Goal: Transaction & Acquisition: Book appointment/travel/reservation

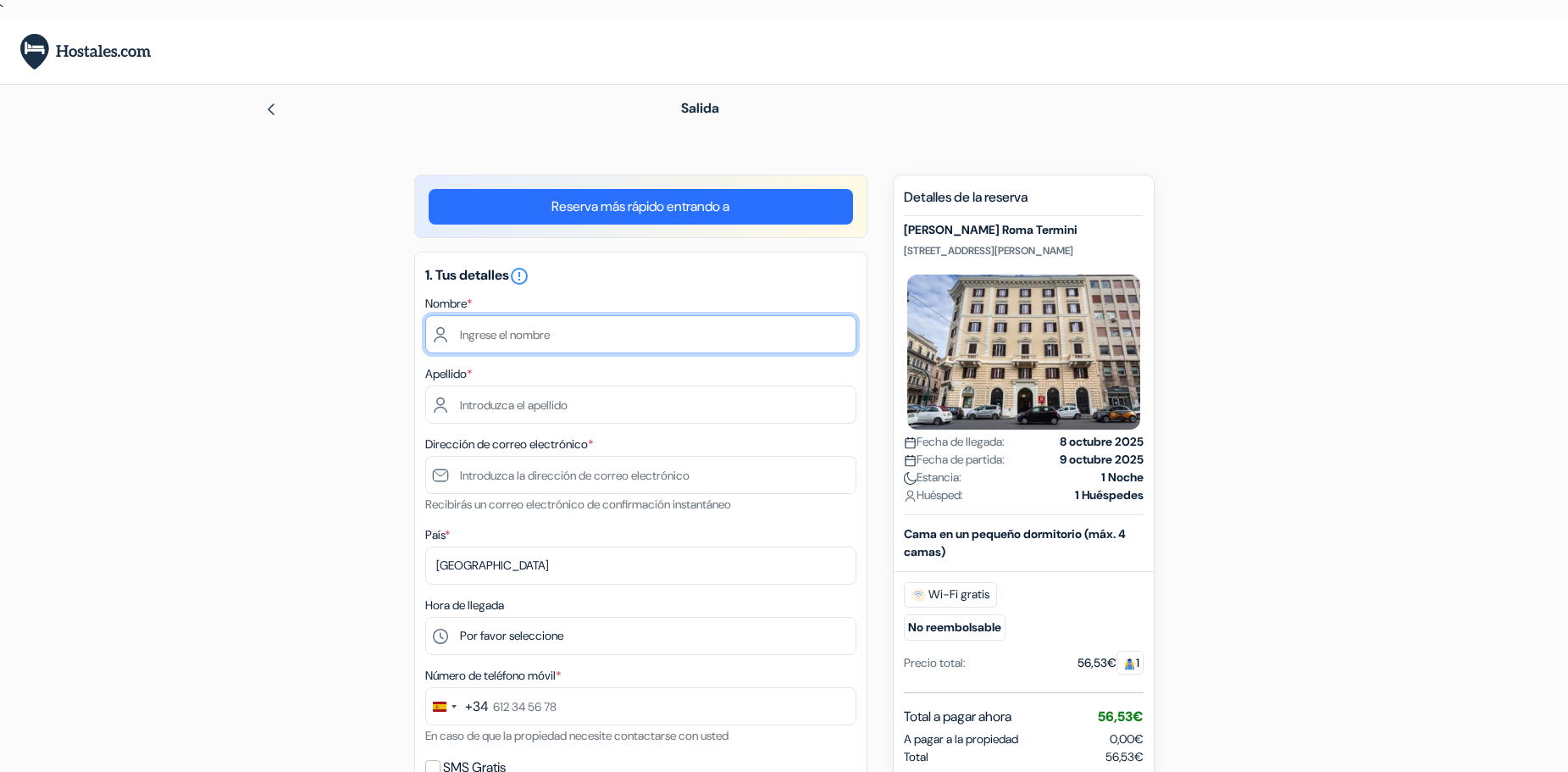
click at [475, 318] on input "text" at bounding box center [640, 334] width 431 height 38
type input "Marta"
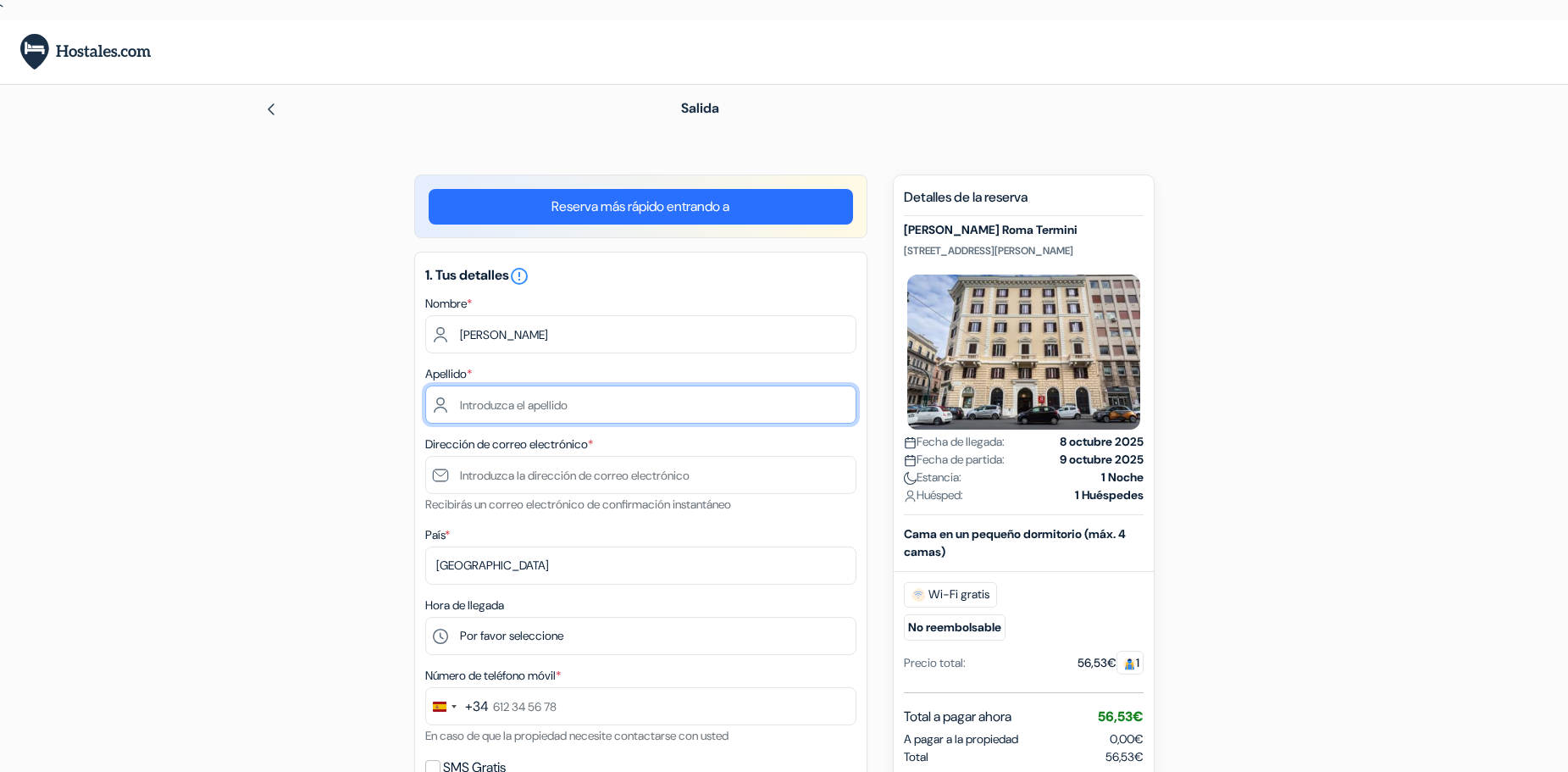
click at [547, 394] on input "text" at bounding box center [640, 405] width 431 height 38
type input "Moreno Nieto"
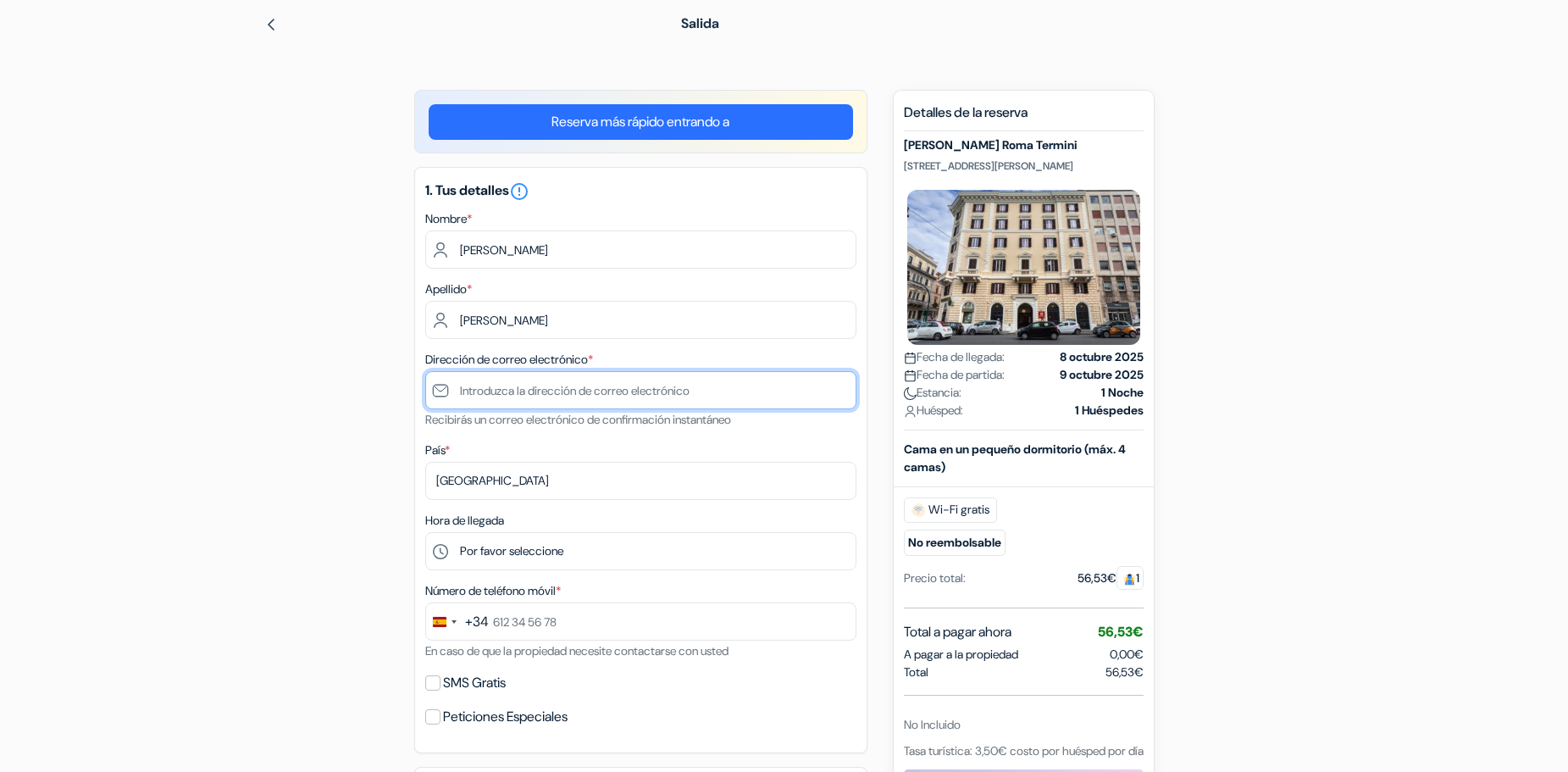
click at [545, 395] on input "text" at bounding box center [640, 390] width 431 height 38
type input "[EMAIL_ADDRESS][DOMAIN_NAME]"
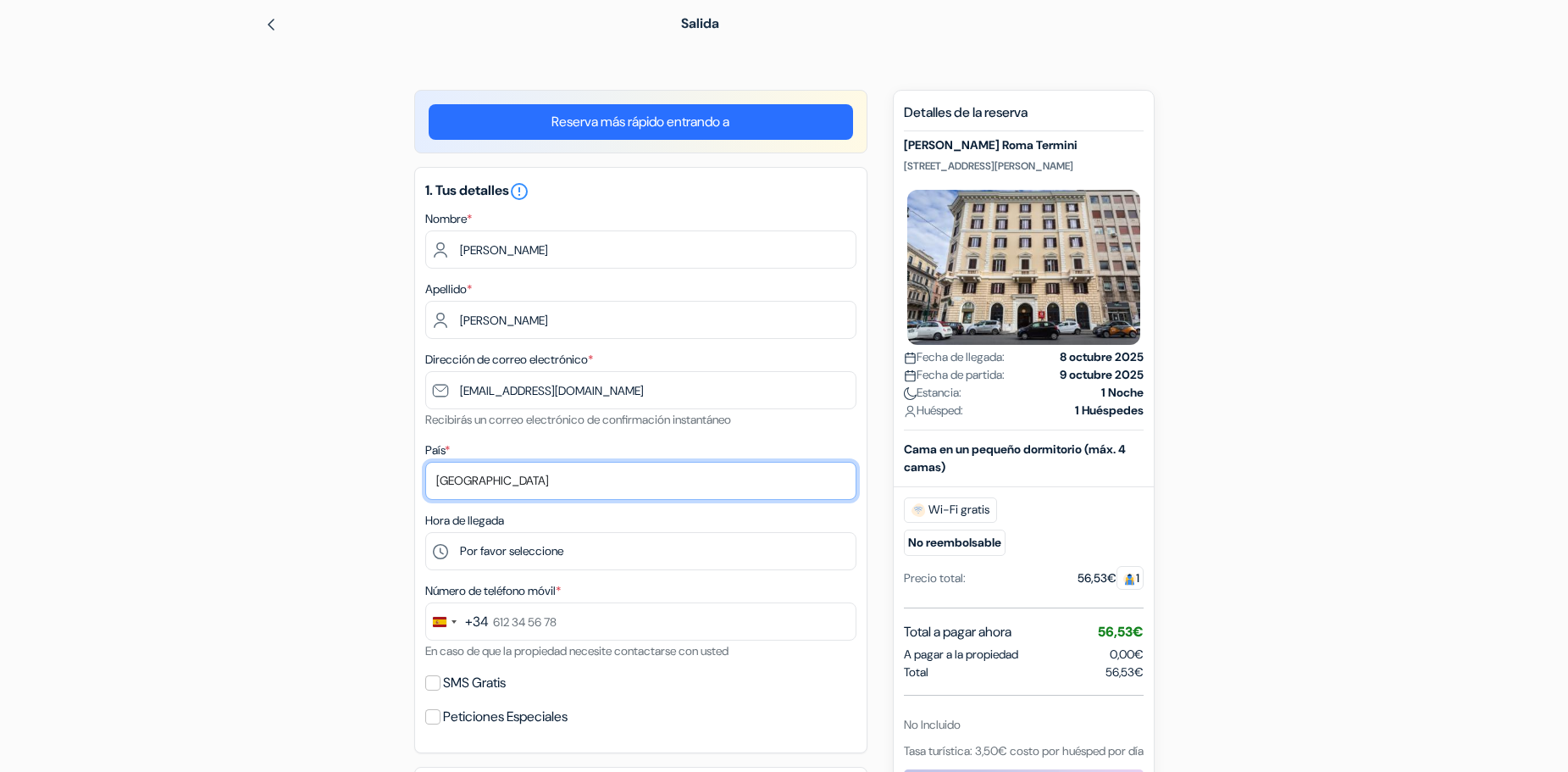
click at [545, 485] on select "Selecciona país Abjasia Afganistán Albania Alemania Andorra Angola Anguila Anti…" at bounding box center [640, 480] width 431 height 38
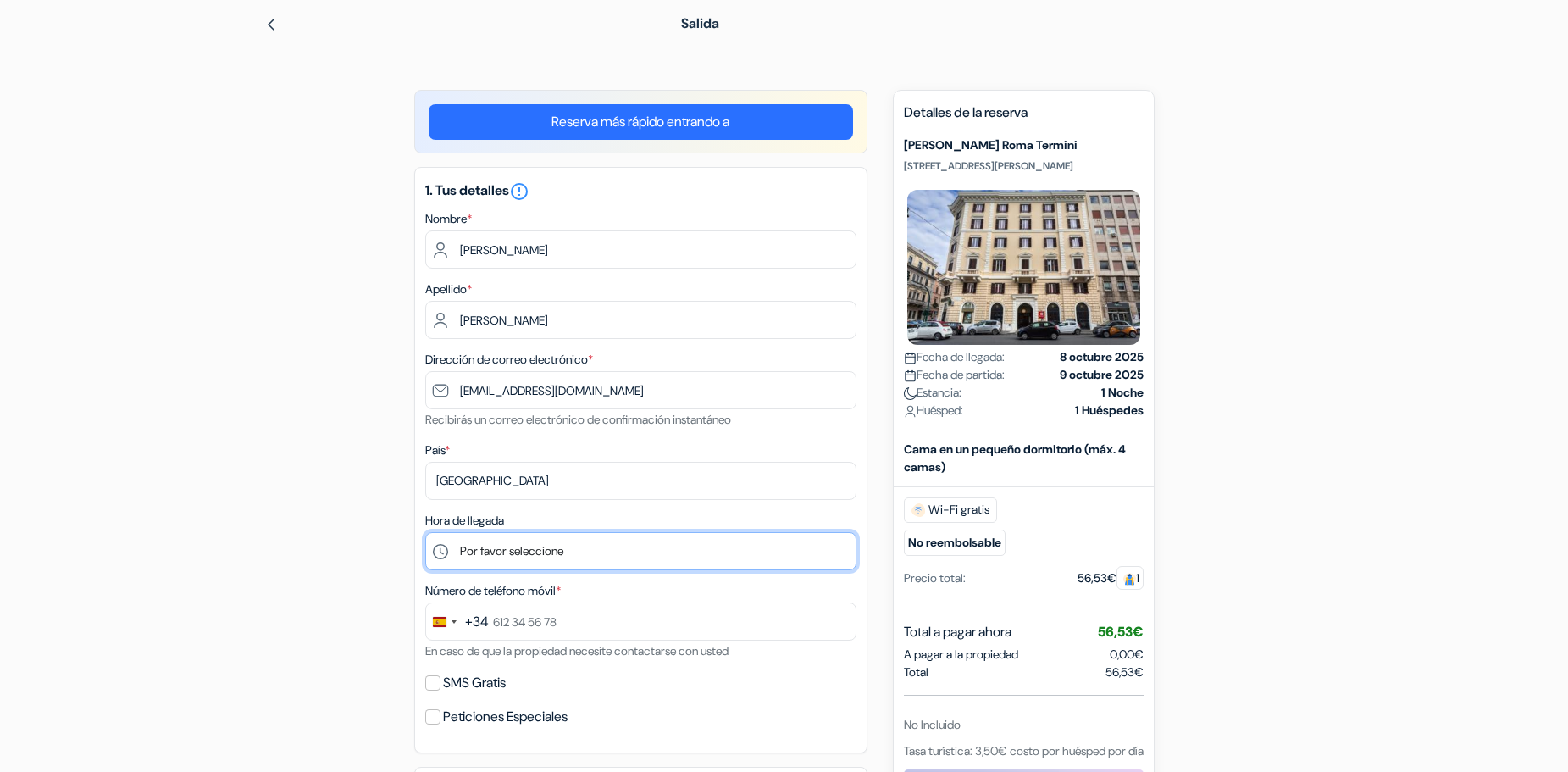
click at [534, 547] on select "Por favor seleccione 1:00 2:00 3:00 4:00 5:00 6:00 7:00 8:00 9:00 10:00 11:00 1…" at bounding box center [640, 551] width 431 height 38
select select "22"
click at [425, 532] on select "Por favor seleccione 1:00 2:00 3:00 4:00 5:00 6:00 7:00 8:00 9:00 10:00 11:00 1…" at bounding box center [640, 551] width 431 height 38
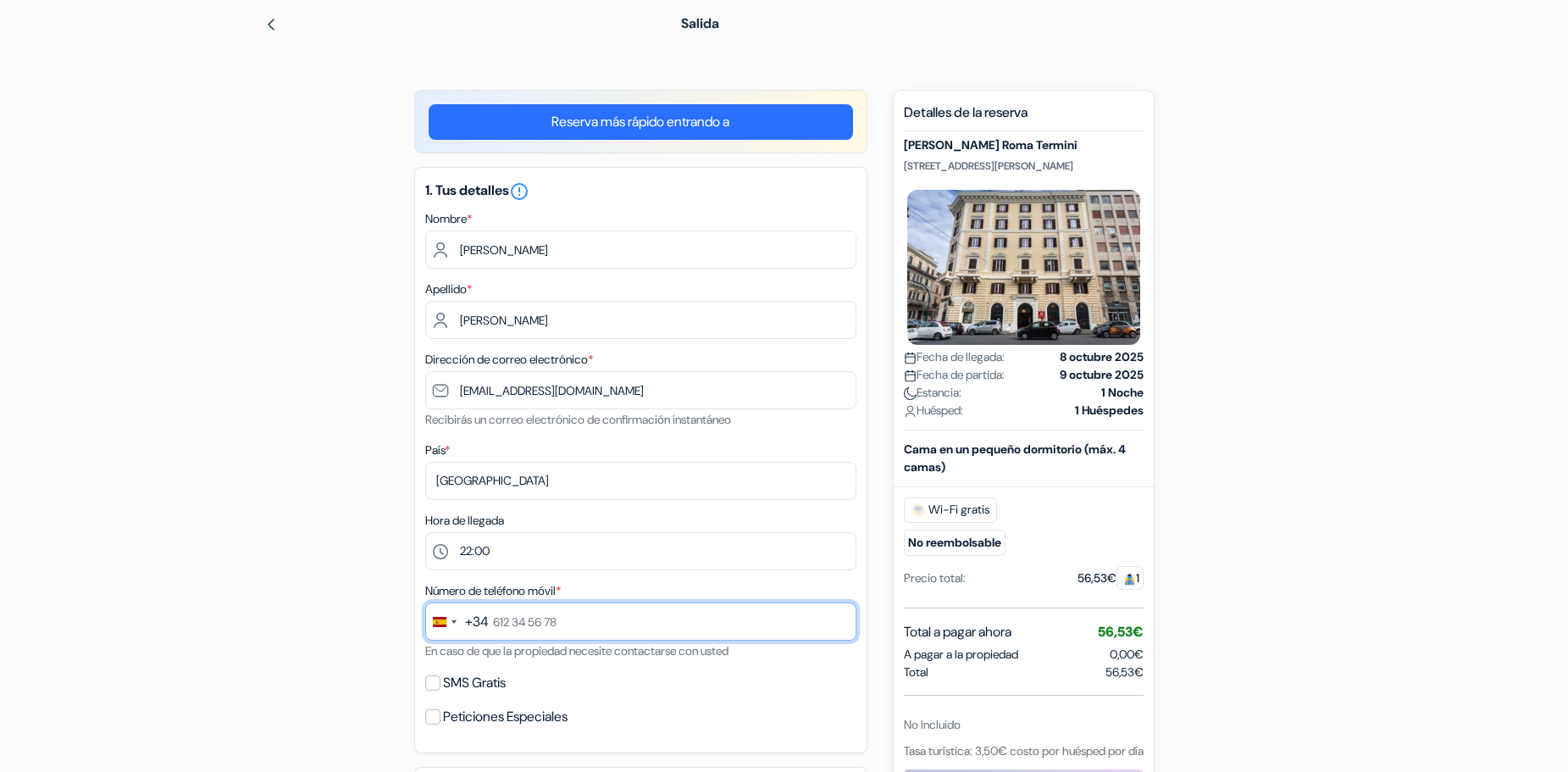
click at [568, 636] on input "text" at bounding box center [640, 622] width 431 height 38
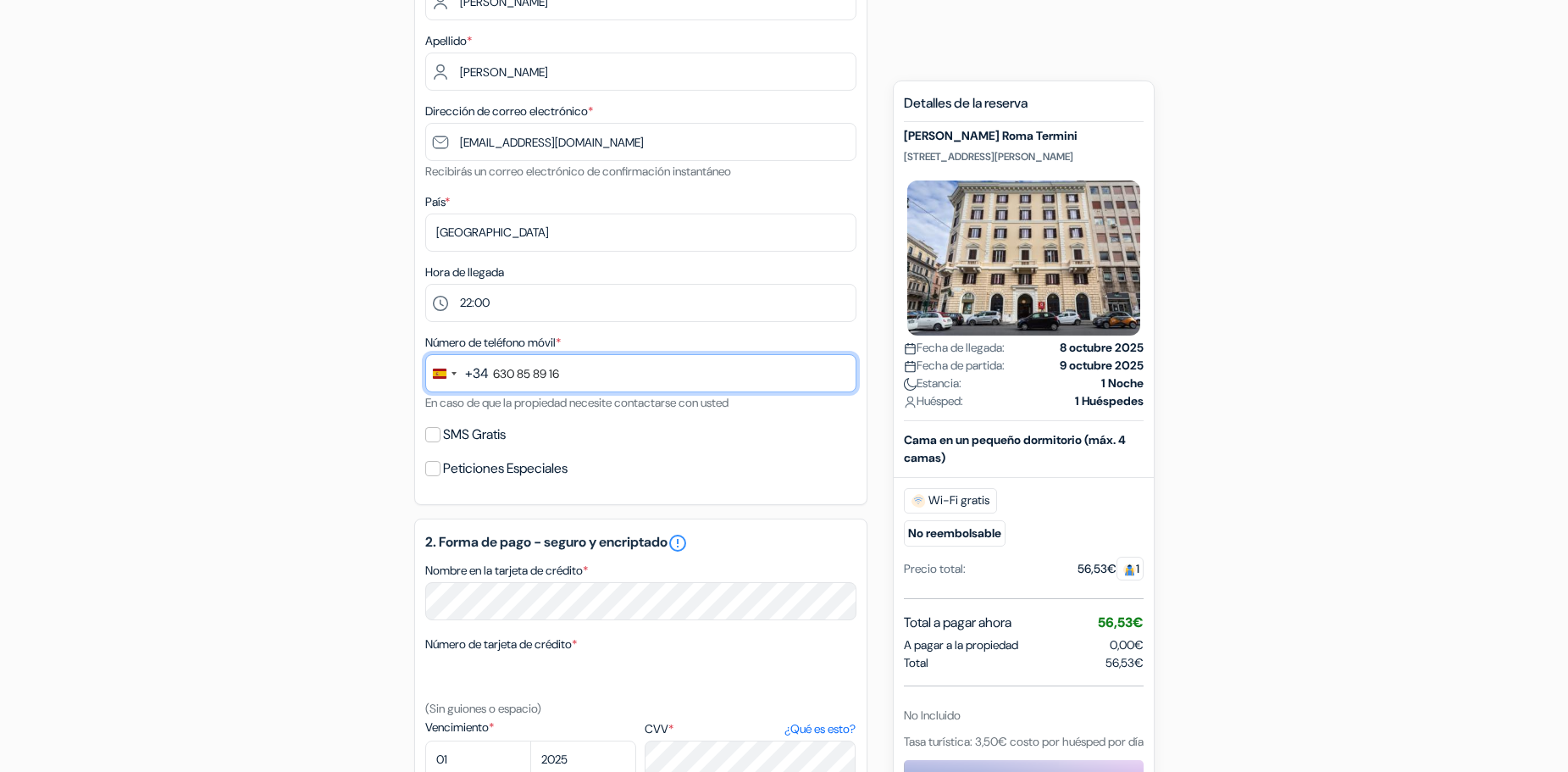
scroll to position [339, 0]
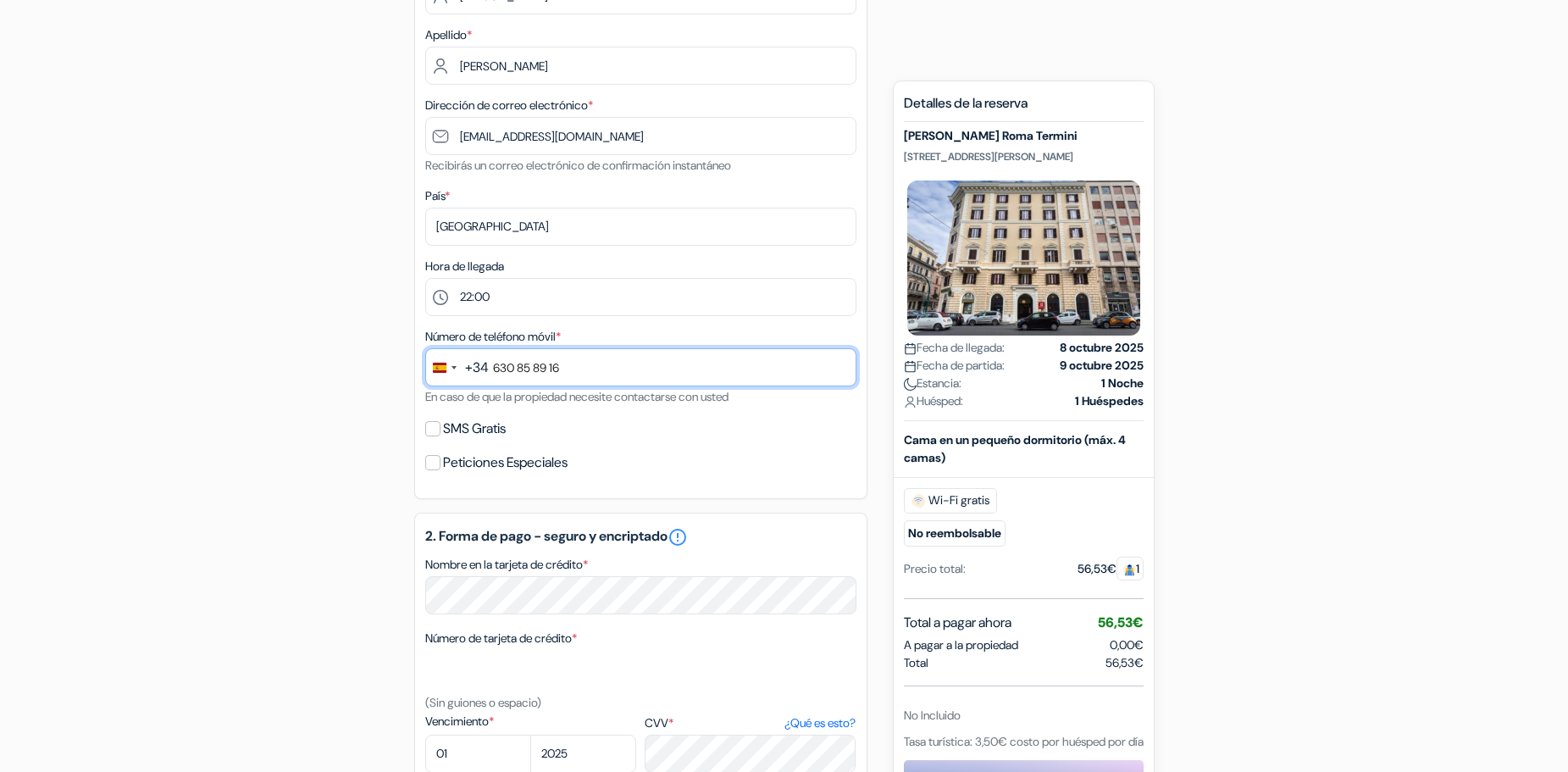
type input "630 85 89 16"
click at [425, 433] on div "SMS Gratis" at bounding box center [640, 429] width 431 height 24
click at [437, 436] on div "SMS Gratis" at bounding box center [640, 429] width 431 height 24
click at [425, 393] on small "En caso de que la propiedad necesite contactarse con usted" at bounding box center [576, 397] width 303 height 16
click at [436, 423] on input "SMS Gratis" at bounding box center [433, 429] width 16 height 16
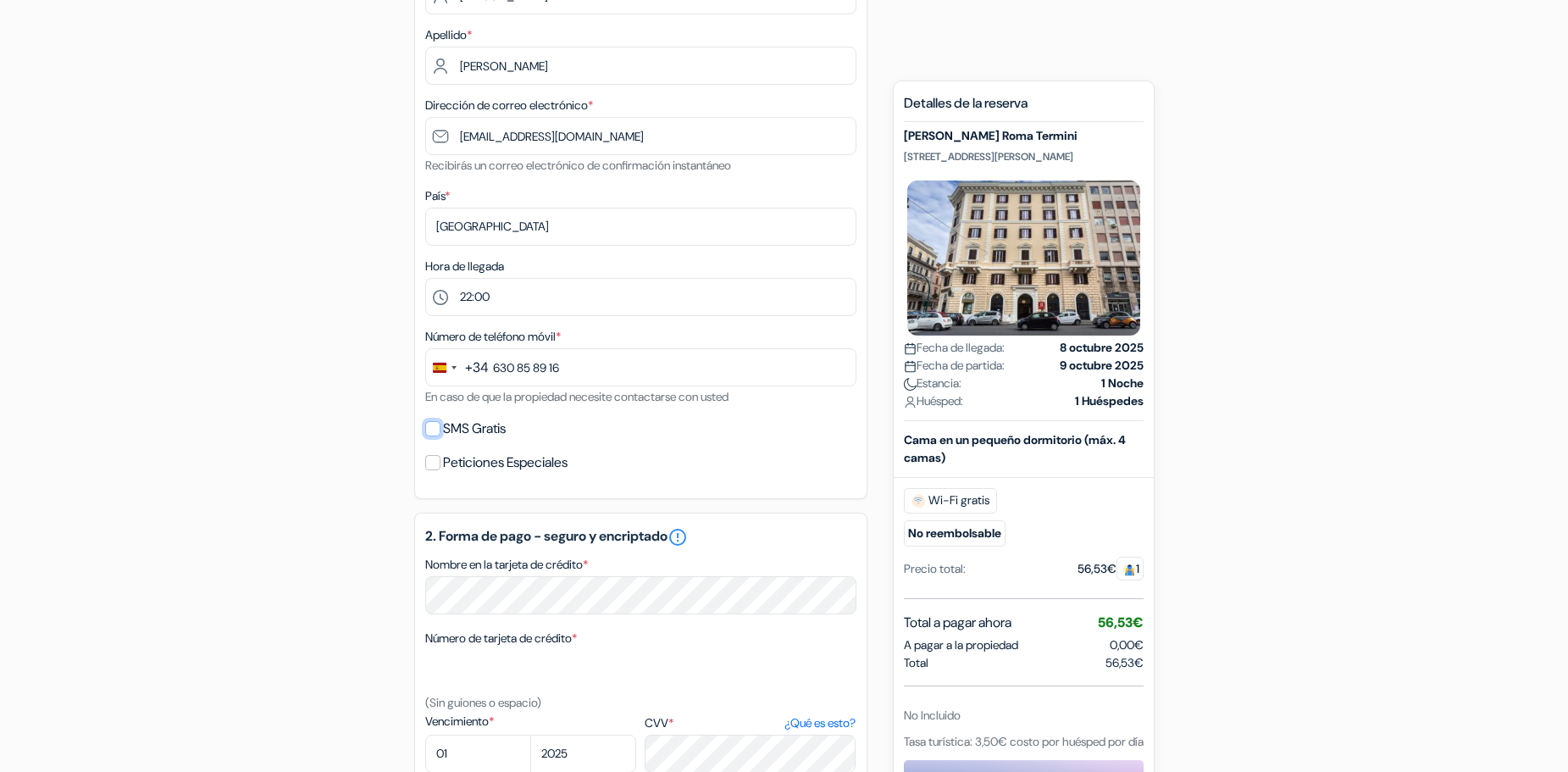
checkbox input "true"
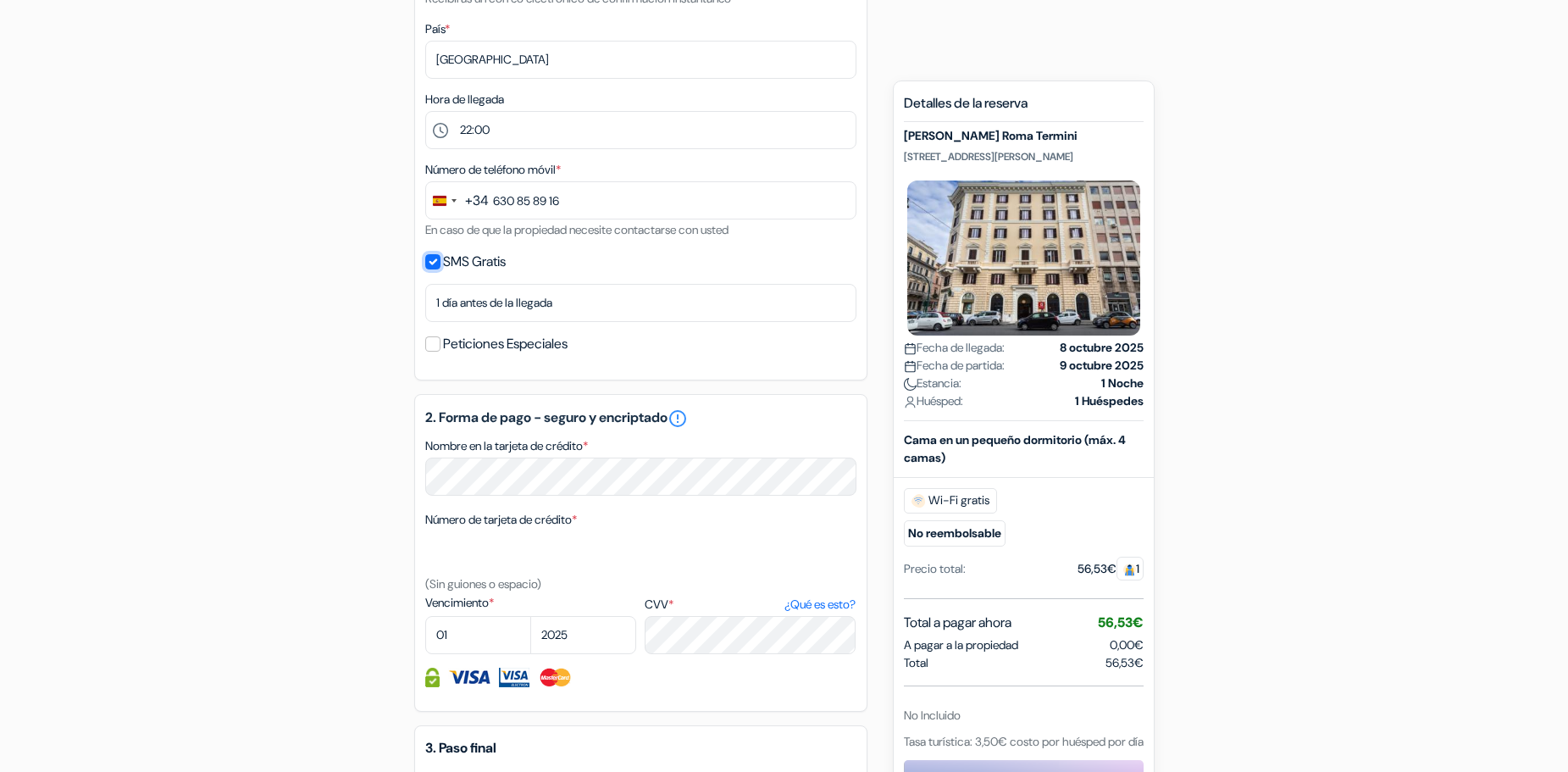
scroll to position [509, 0]
click at [465, 343] on label "Peticiones Especiales" at bounding box center [505, 342] width 125 height 24
click at [441, 343] on input "Peticiones Especiales" at bounding box center [433, 342] width 16 height 16
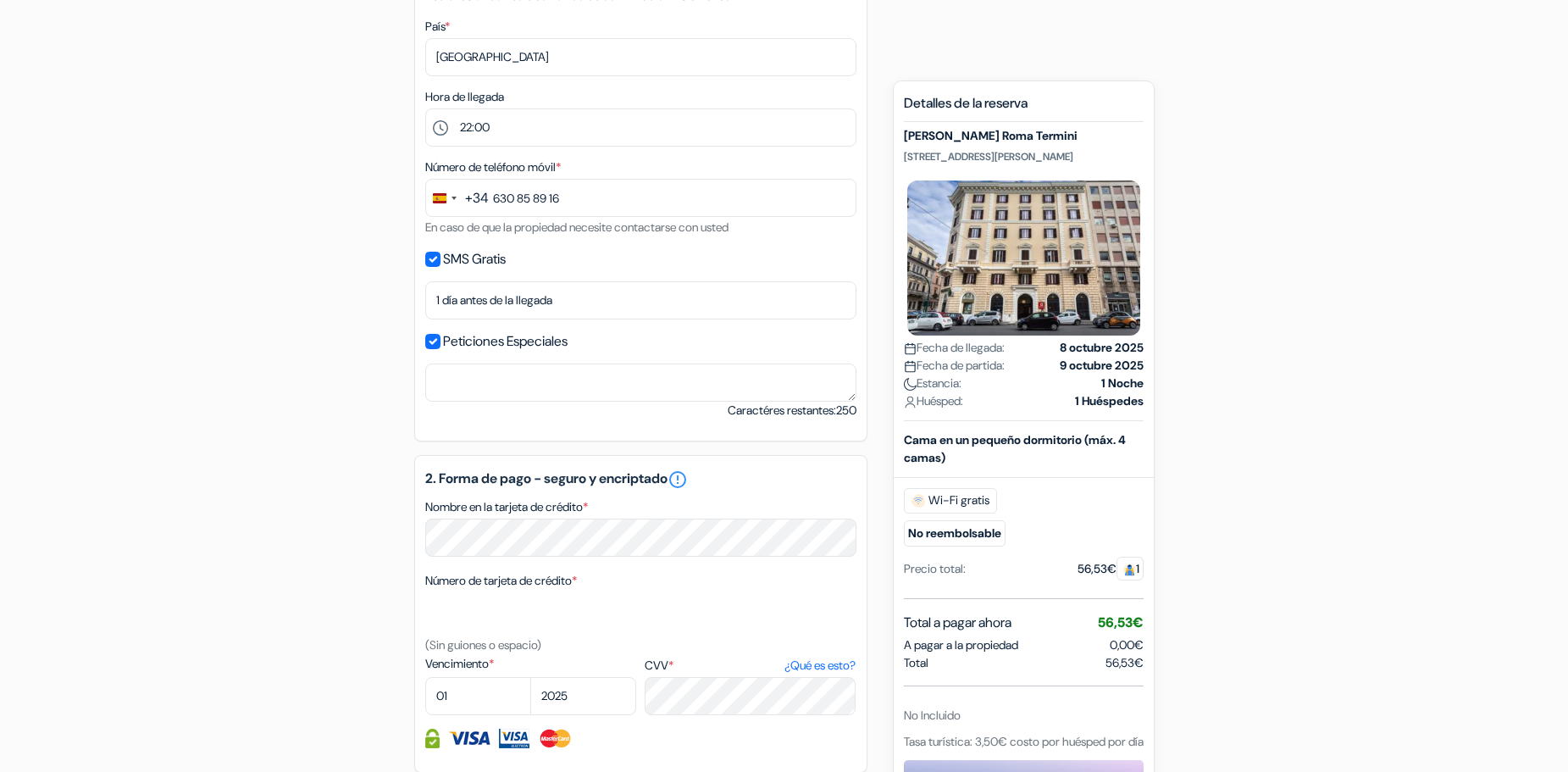
click at [465, 343] on label "Peticiones Especiales" at bounding box center [505, 342] width 125 height 24
click at [441, 343] on input "Peticiones Especiales" at bounding box center [433, 342] width 16 height 16
checkbox input "false"
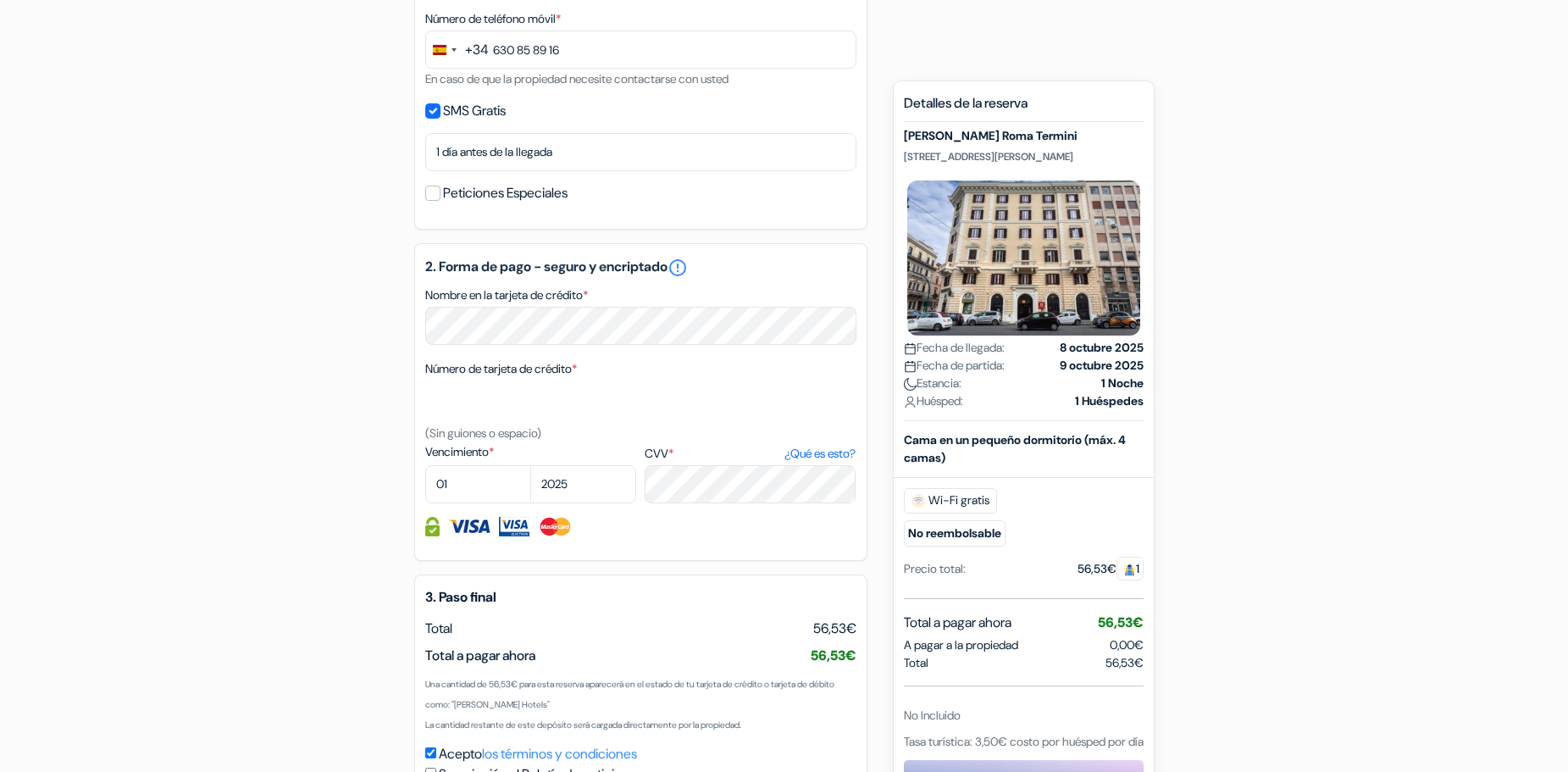
scroll to position [645, 0]
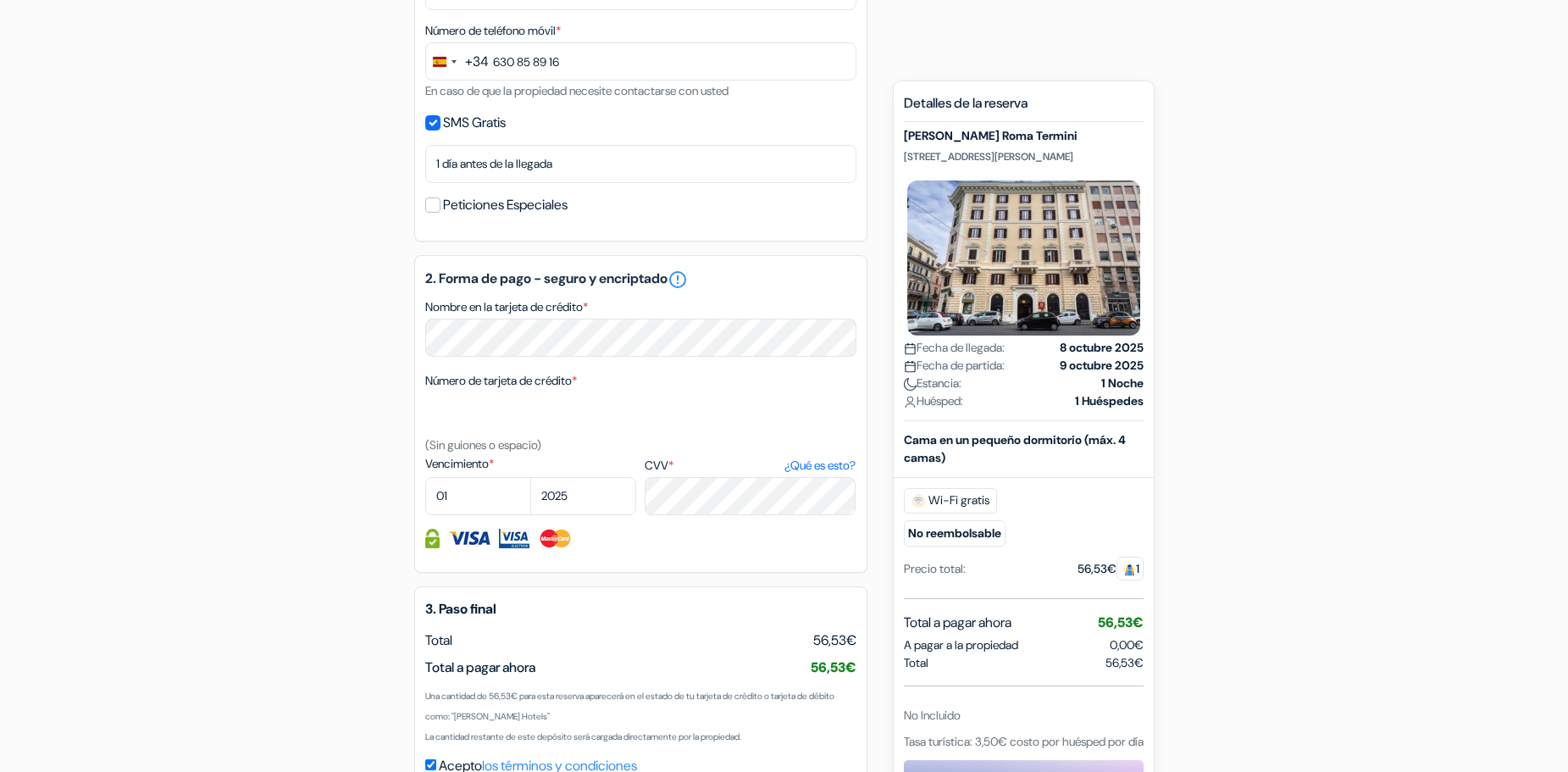
drag, startPoint x: 902, startPoint y: 158, endPoint x: 1115, endPoint y: 151, distance: 213.1
click at [1115, 151] on div "Nuevas reservas Detalles de la reserva MEININGER Roma Termini Via San Martino d…" at bounding box center [1023, 493] width 262 height 825
copy p "Via San Martino della Battaglia 16, Roma, Italia"
click at [1125, 154] on p "Via San Martino della Battaglia 16, Roma, Italia" at bounding box center [1024, 157] width 240 height 14
drag, startPoint x: 1112, startPoint y: 152, endPoint x: 894, endPoint y: 138, distance: 218.4
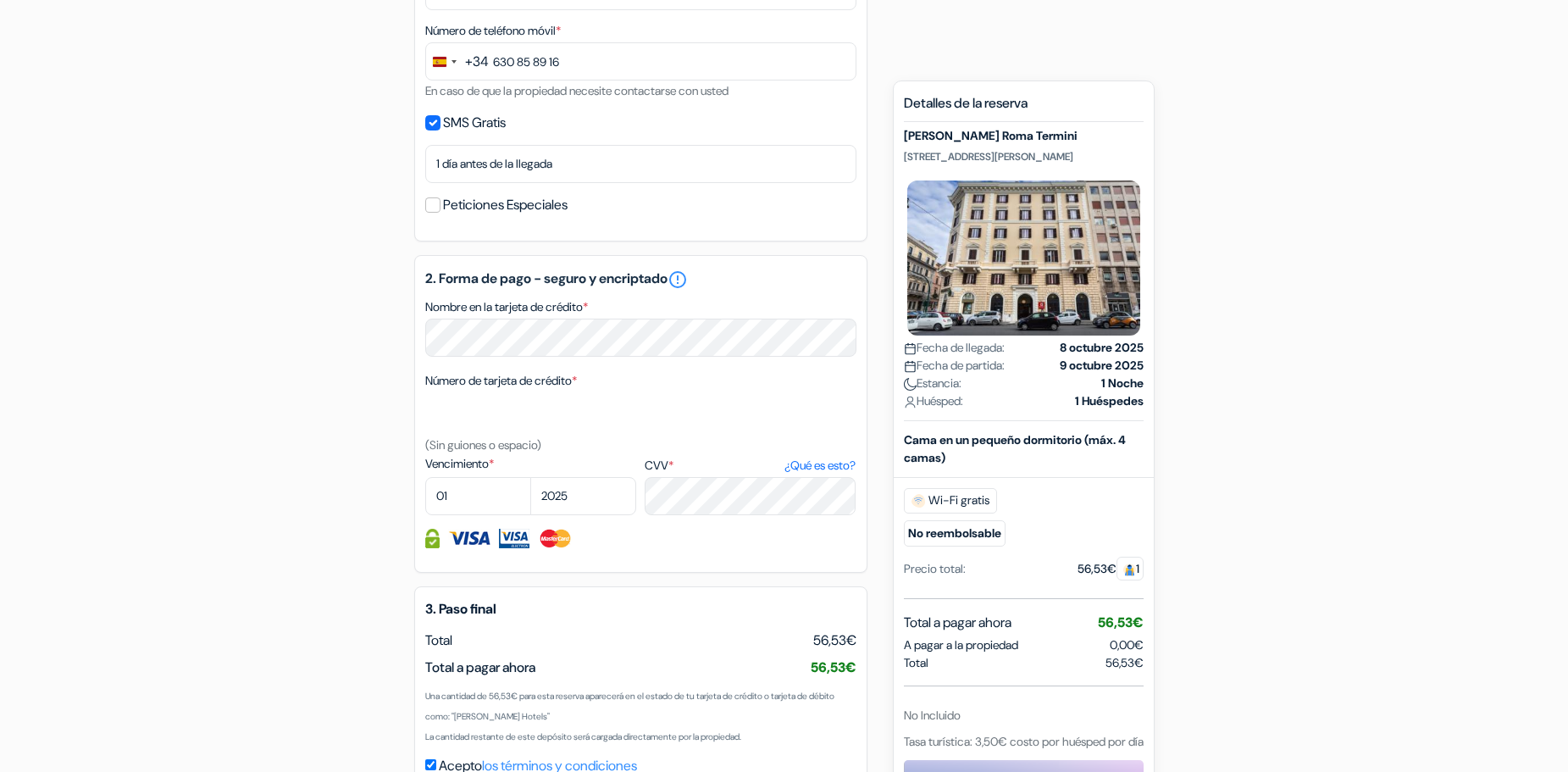
click at [892, 150] on div "Nuevas reservas Detalles de la reserva MEININGER Roma Termini Via San Martino d…" at bounding box center [1023, 493] width 262 height 825
click at [902, 134] on div "Nuevas reservas Detalles de la reserva MEININGER Roma Termini Via San Martino d…" at bounding box center [1023, 493] width 262 height 825
drag, startPoint x: 902, startPoint y: 134, endPoint x: 1048, endPoint y: 127, distance: 146.2
click at [1048, 127] on div "Nuevas reservas Detalles de la reserva MEININGER Roma Termini Via San Martino d…" at bounding box center [1023, 493] width 262 height 825
copy h5 "[PERSON_NAME] Roma Termini"
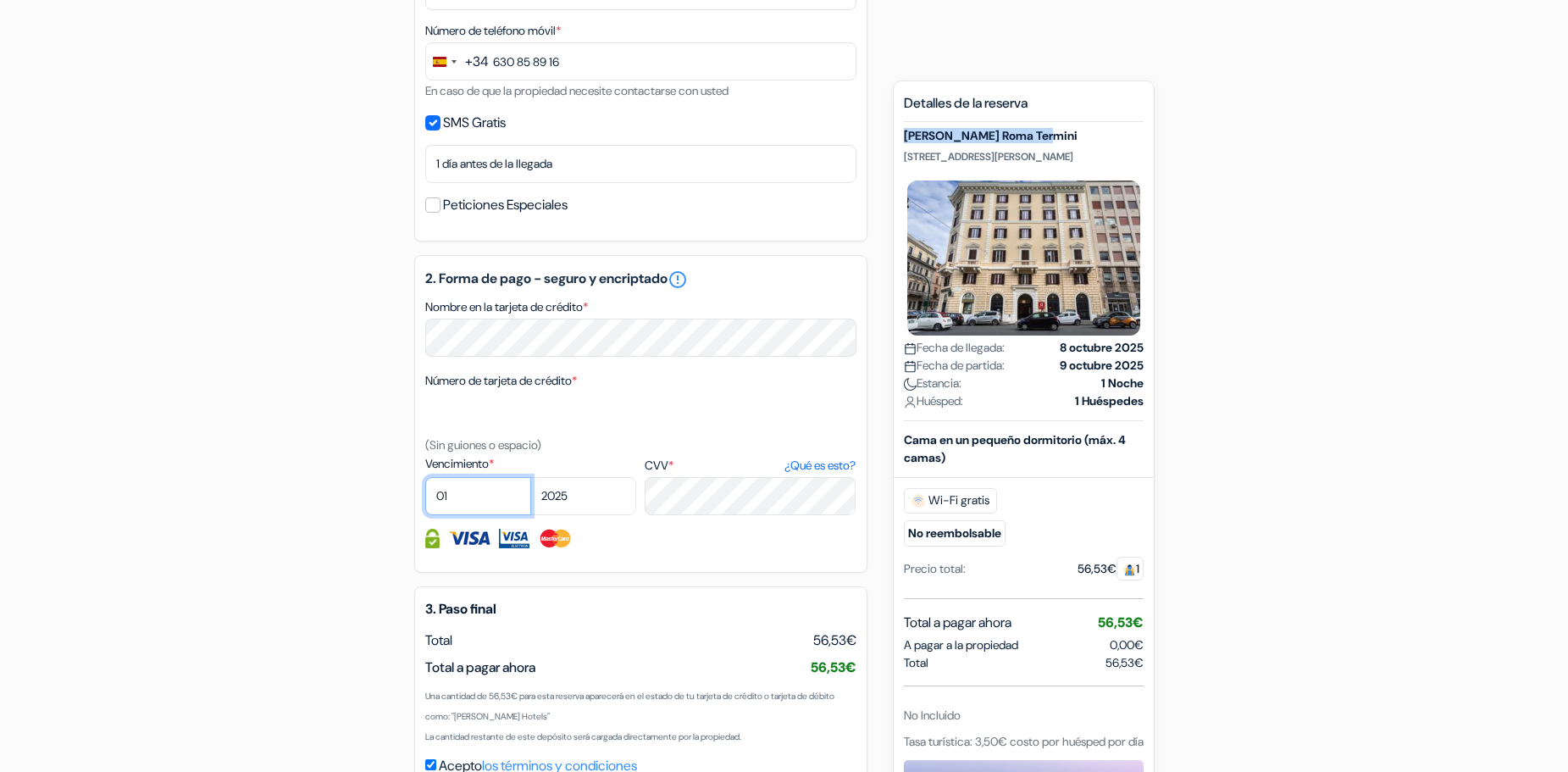
click at [449, 503] on select "01 02 03 04 05 06 07 08 09 10 11 12" at bounding box center [478, 496] width 106 height 38
select select "09"
click at [425, 477] on select "01 02 03 04 05 06 07 08 09 10 11 12" at bounding box center [478, 496] width 106 height 38
click at [562, 504] on select "2025 2026 2027 2028 2029 2030 2031 2032 2033 2034 2035 2036 2037 2038 2039 2040…" at bounding box center [583, 496] width 106 height 38
select select "2030"
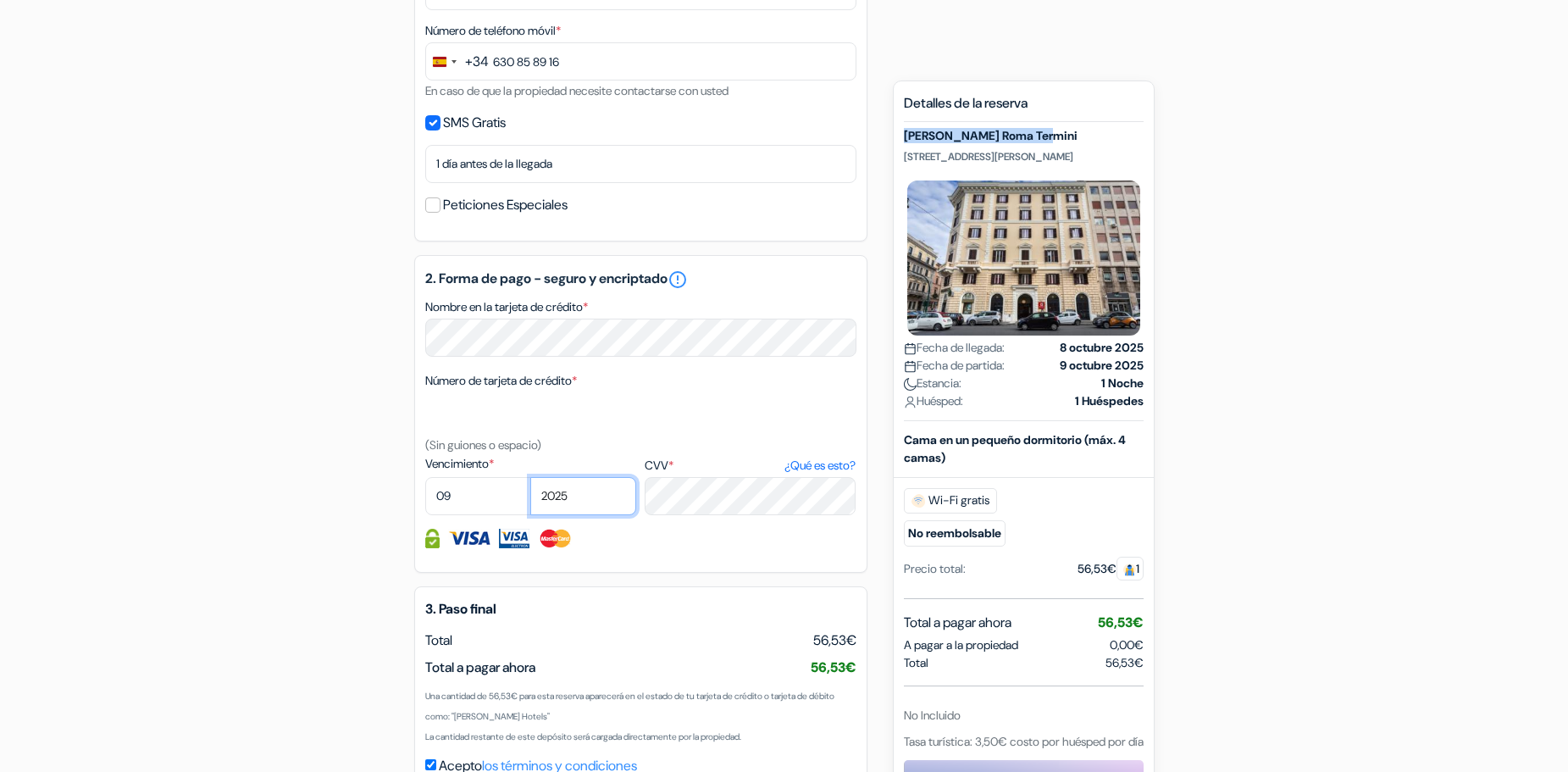
click at [530, 477] on select "2025 2026 2027 2028 2029 2030 2031 2032 2033 2034 2035 2036 2037 2038 2039 2040…" at bounding box center [583, 496] width 106 height 38
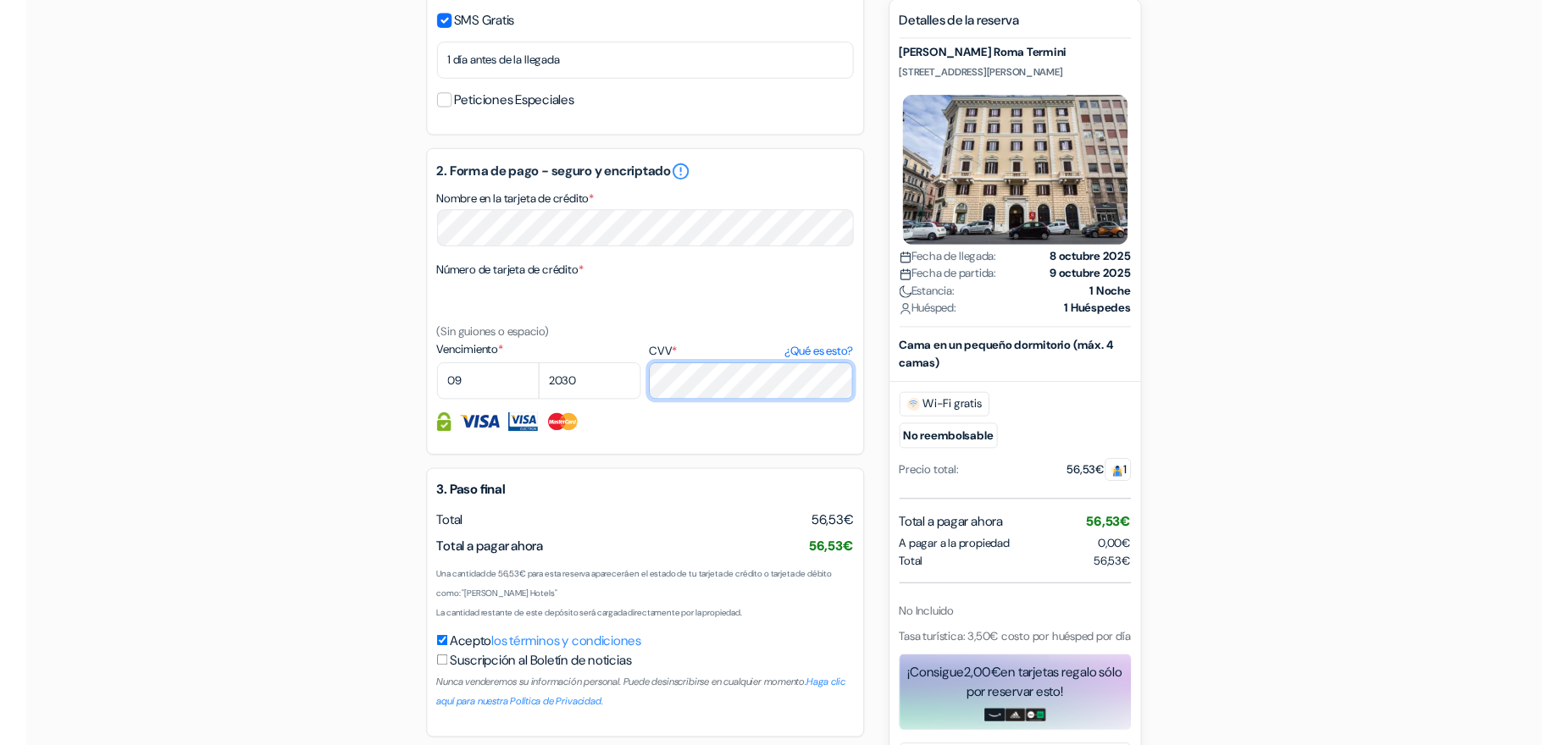
scroll to position [814, 0]
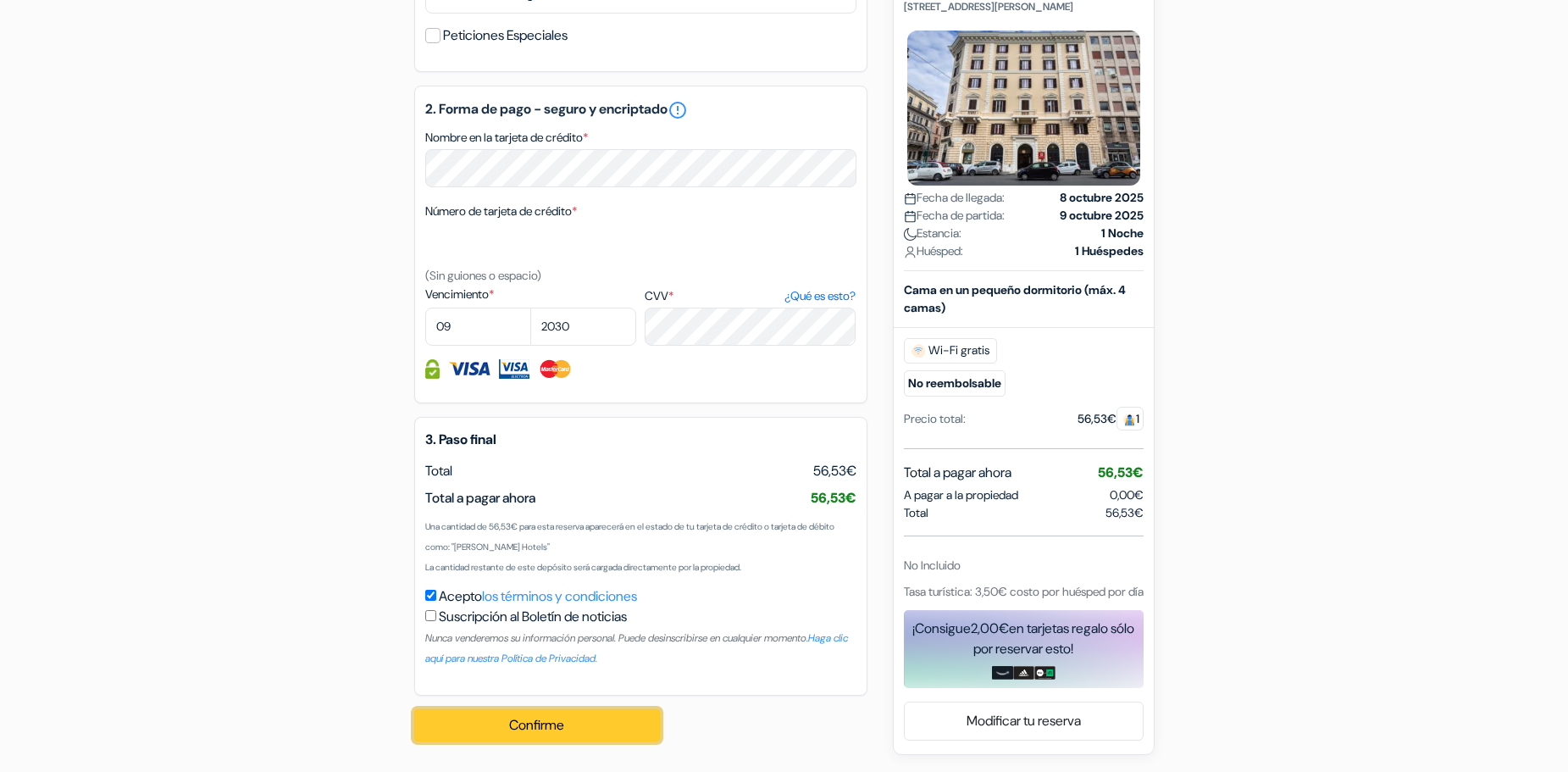
click at [617, 732] on button "Confirme Loading..." at bounding box center [537, 725] width 245 height 32
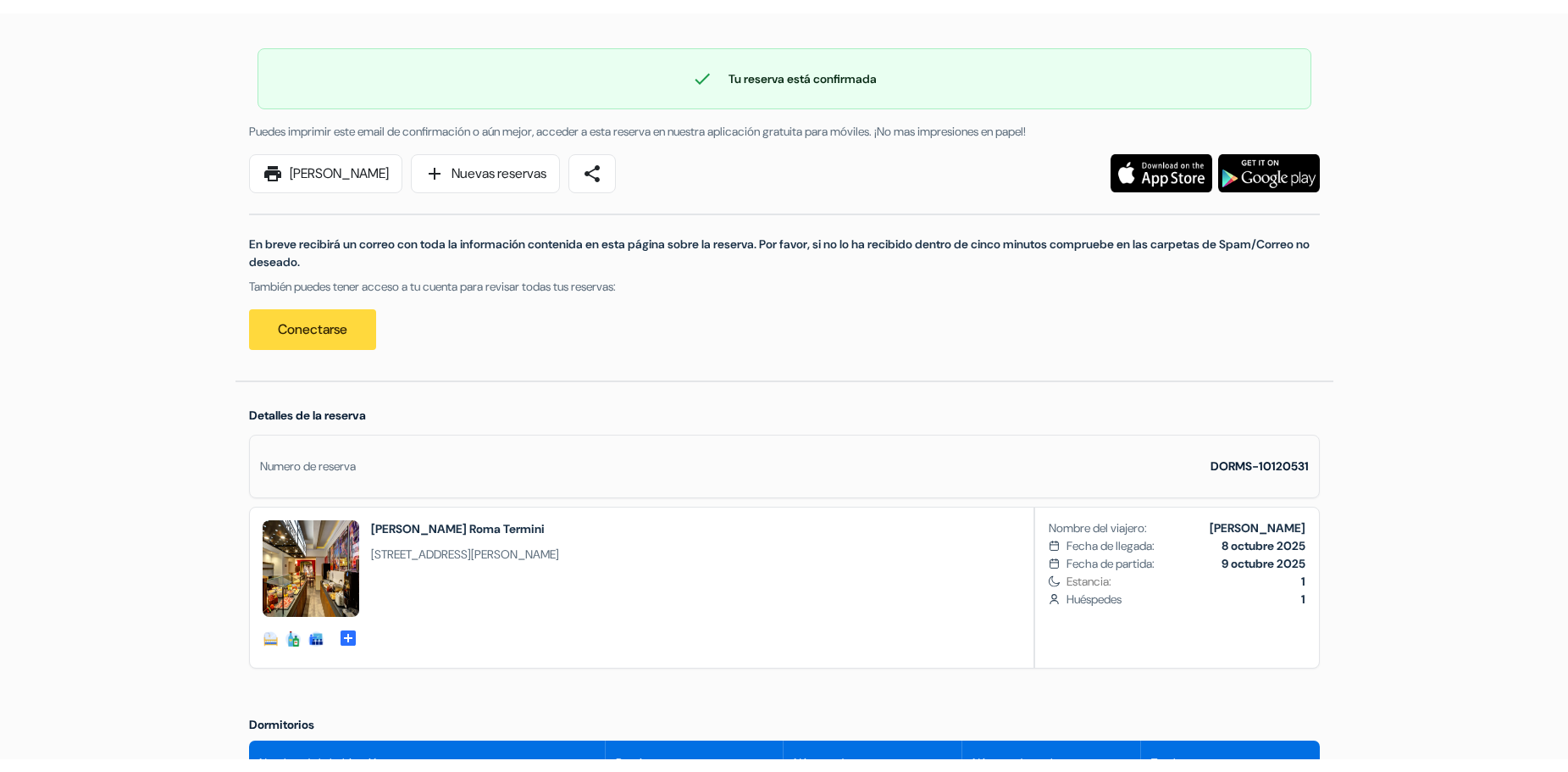
scroll to position [170, 0]
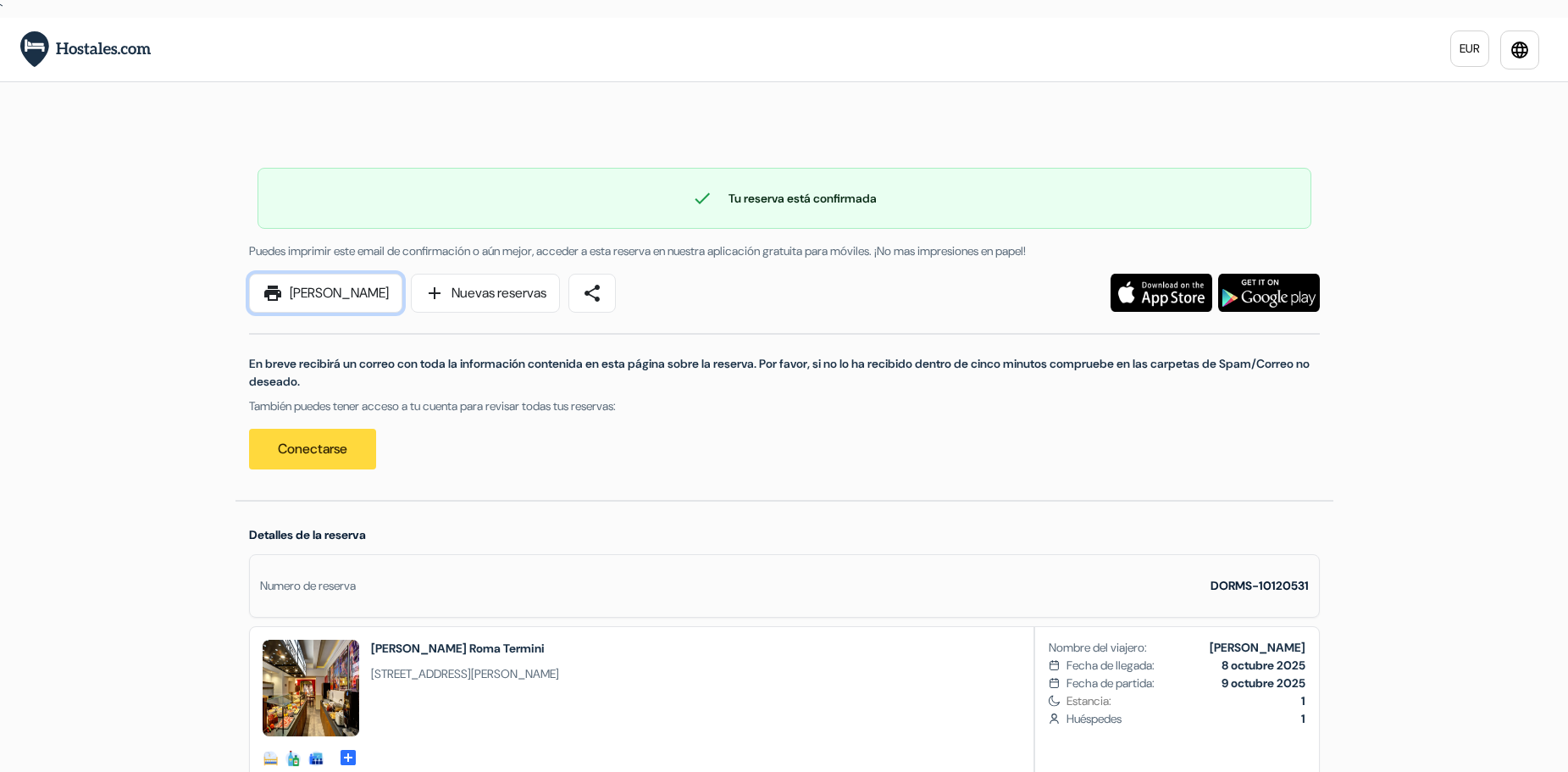
click at [343, 304] on link "print [PERSON_NAME]" at bounding box center [326, 294] width 153 height 39
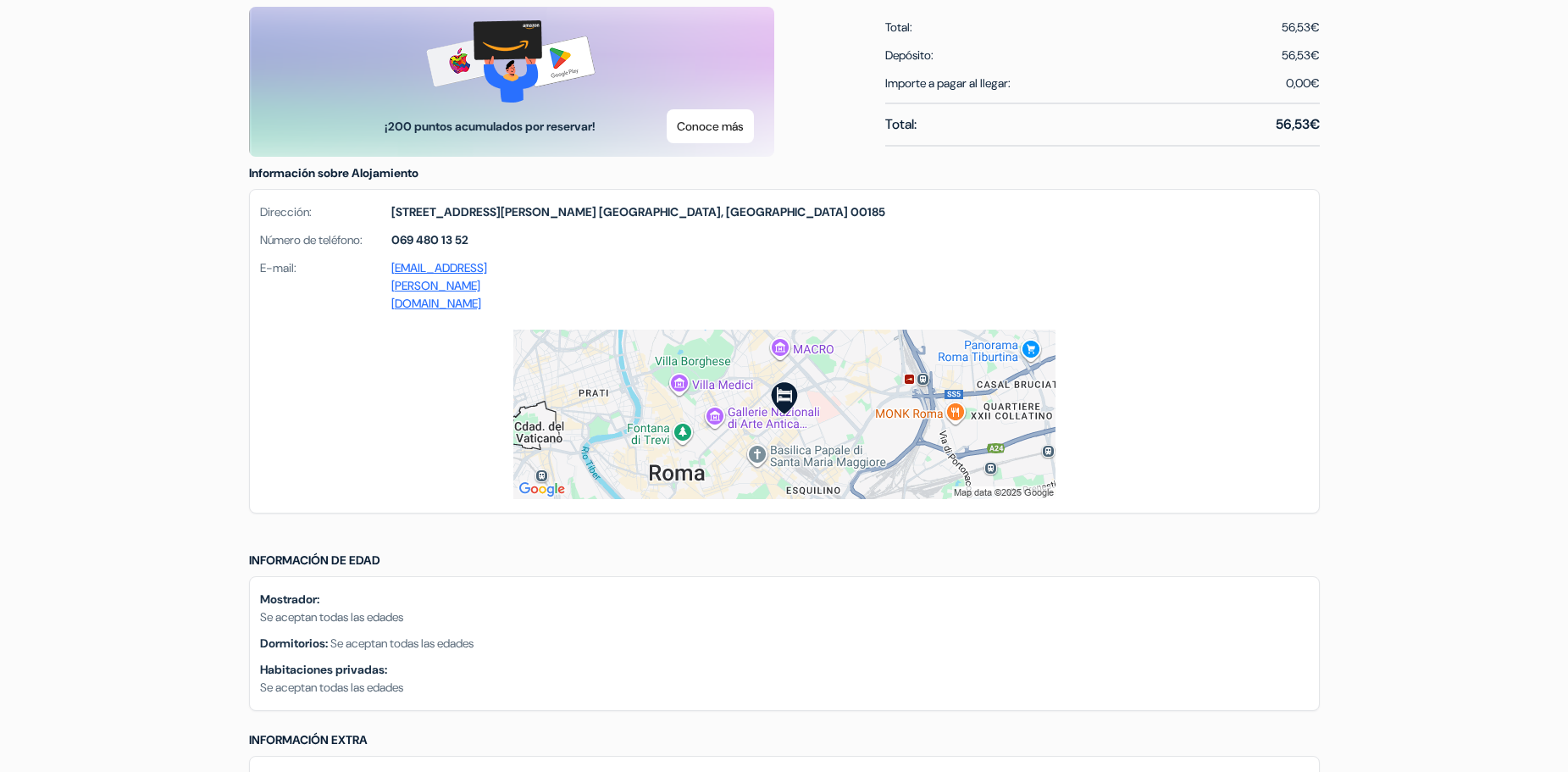
scroll to position [1017, 0]
